Goal: Task Accomplishment & Management: Use online tool/utility

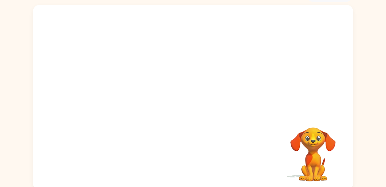
scroll to position [38, 0]
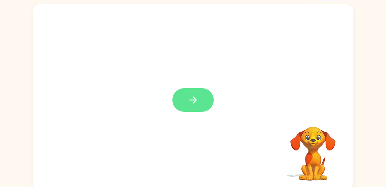
click at [191, 99] on icon "button" at bounding box center [193, 99] width 11 height 11
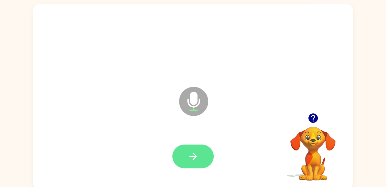
click at [189, 153] on icon "button" at bounding box center [193, 155] width 11 height 11
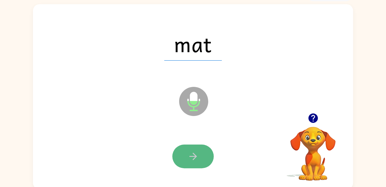
click at [195, 161] on icon "button" at bounding box center [193, 155] width 11 height 11
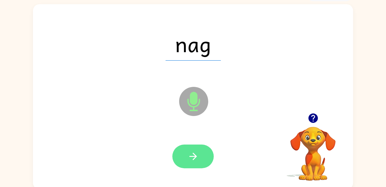
click at [201, 162] on button "button" at bounding box center [192, 156] width 41 height 24
click at [202, 165] on button "button" at bounding box center [192, 156] width 41 height 24
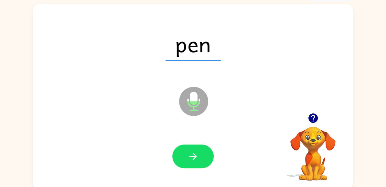
click at [203, 165] on button "button" at bounding box center [192, 156] width 41 height 24
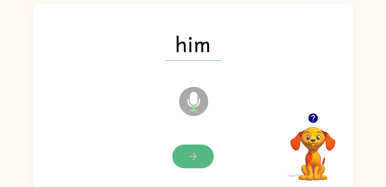
click at [202, 166] on button "button" at bounding box center [192, 156] width 41 height 24
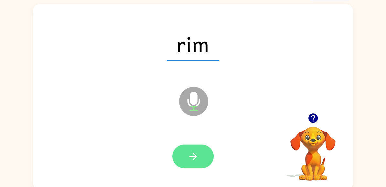
click at [186, 163] on button "button" at bounding box center [192, 156] width 41 height 24
click at [201, 165] on button "button" at bounding box center [192, 156] width 41 height 24
click at [196, 158] on icon "button" at bounding box center [193, 155] width 11 height 11
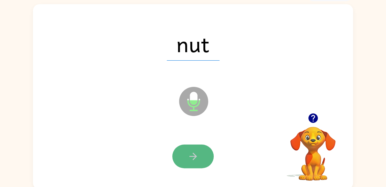
click at [198, 162] on button "button" at bounding box center [192, 156] width 41 height 24
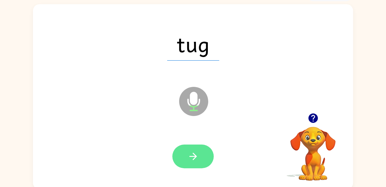
click at [202, 158] on button "button" at bounding box center [192, 156] width 41 height 24
click at [188, 156] on icon "button" at bounding box center [193, 155] width 11 height 11
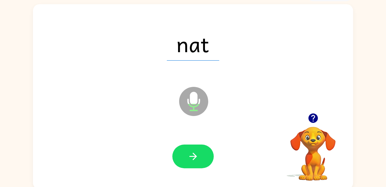
click at [224, 156] on div at bounding box center [192, 156] width 307 height 53
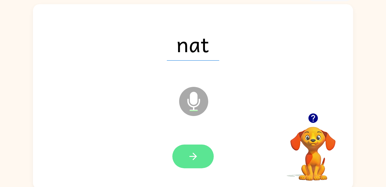
click at [202, 152] on button "button" at bounding box center [192, 156] width 41 height 24
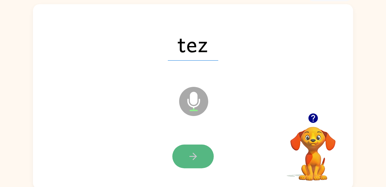
click at [200, 157] on button "button" at bounding box center [192, 156] width 41 height 24
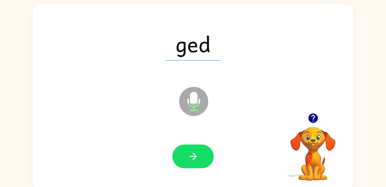
click at [202, 137] on div at bounding box center [192, 156] width 307 height 53
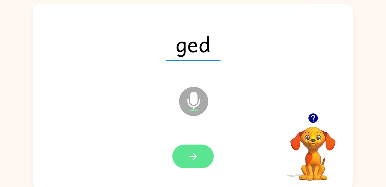
click at [202, 148] on button "button" at bounding box center [192, 156] width 41 height 24
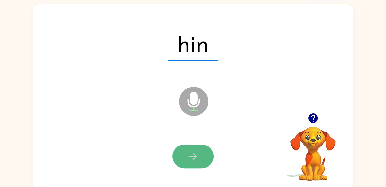
click at [191, 147] on button "button" at bounding box center [192, 156] width 41 height 24
click at [188, 153] on icon "button" at bounding box center [193, 155] width 11 height 11
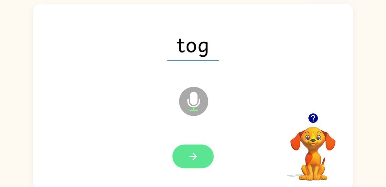
click at [185, 158] on button "button" at bounding box center [192, 156] width 41 height 24
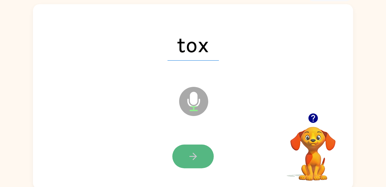
click at [188, 158] on icon "button" at bounding box center [193, 155] width 11 height 11
click at [184, 164] on button "button" at bounding box center [192, 156] width 41 height 24
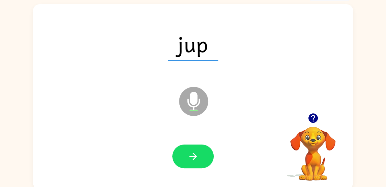
scroll to position [41, 0]
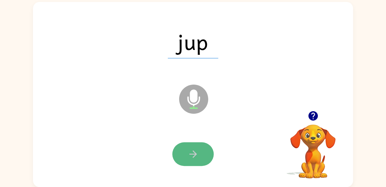
click at [205, 162] on button "button" at bounding box center [192, 154] width 41 height 24
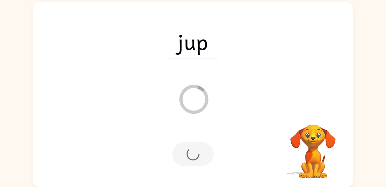
scroll to position [29, 0]
